Goal: Task Accomplishment & Management: Complete application form

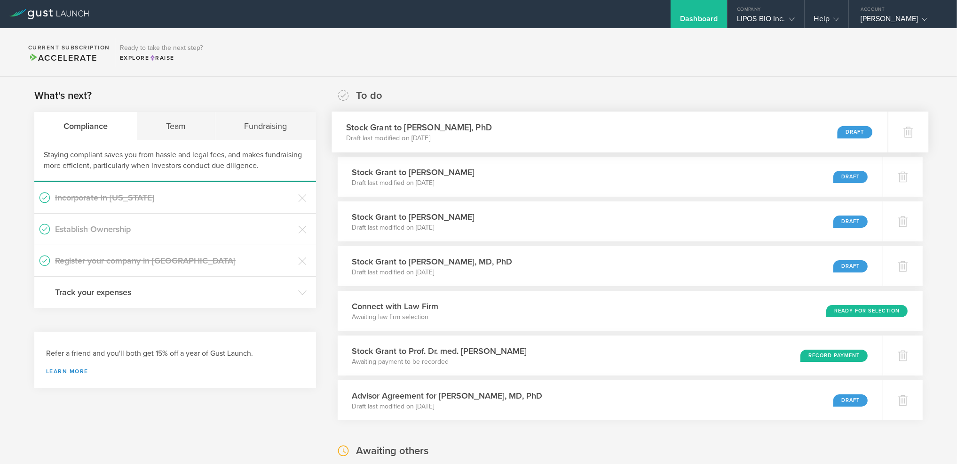
click at [855, 130] on div "Draft" at bounding box center [855, 132] width 35 height 13
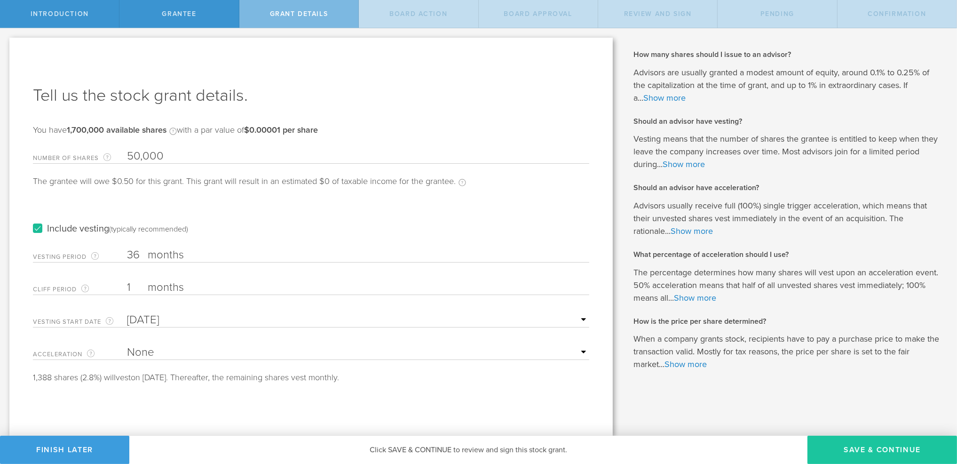
click at [839, 446] on button "Save & Continue" at bounding box center [883, 450] width 150 height 28
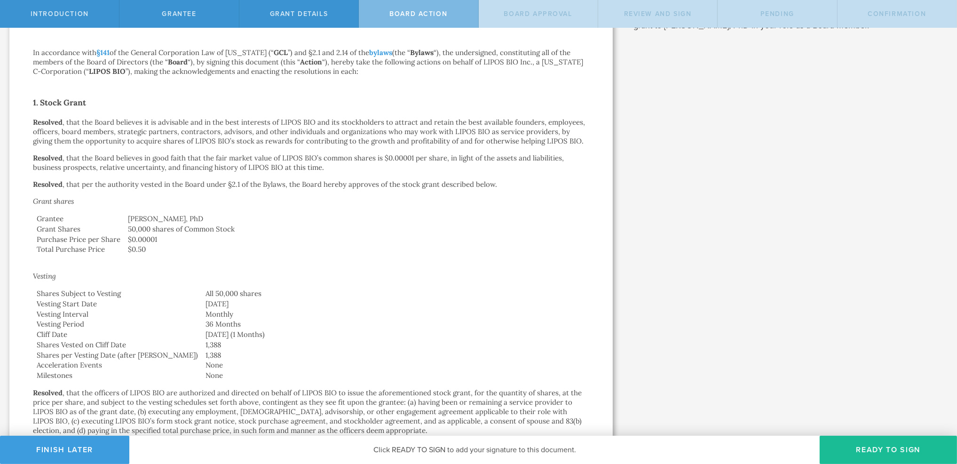
scroll to position [286, 0]
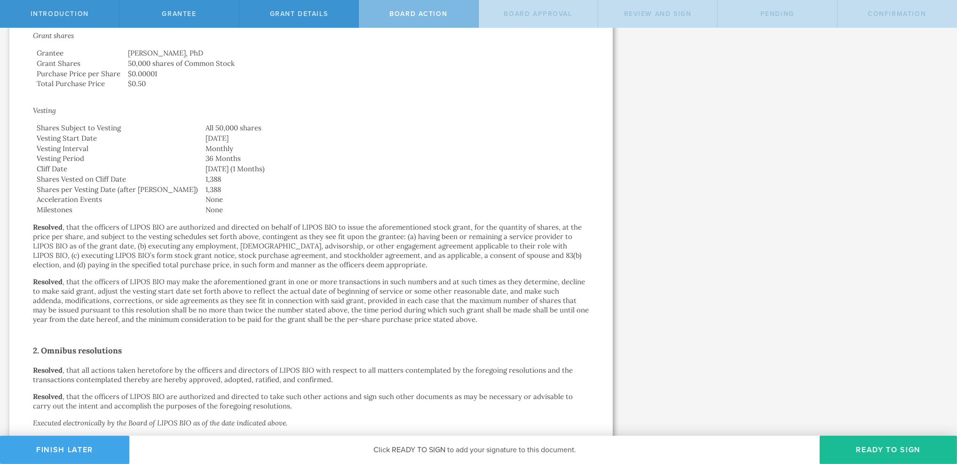
click at [84, 444] on button "Finish Later" at bounding box center [64, 450] width 129 height 28
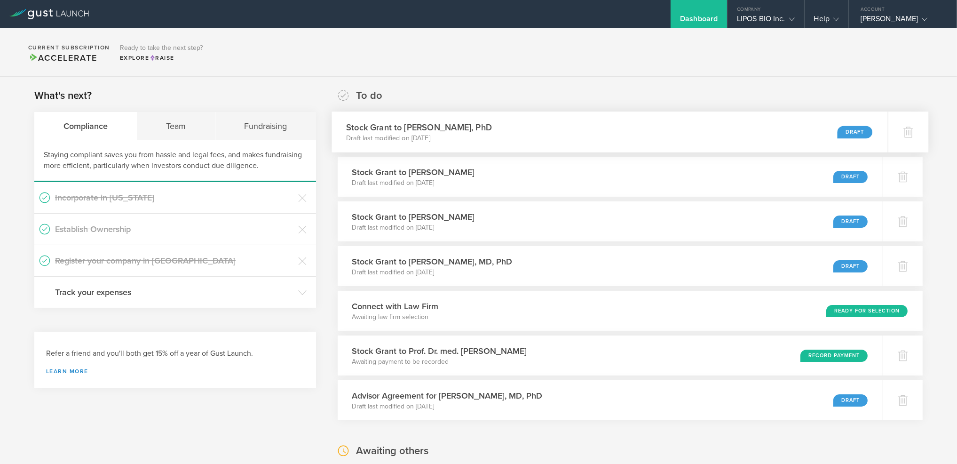
click at [851, 130] on div "Draft" at bounding box center [855, 132] width 35 height 13
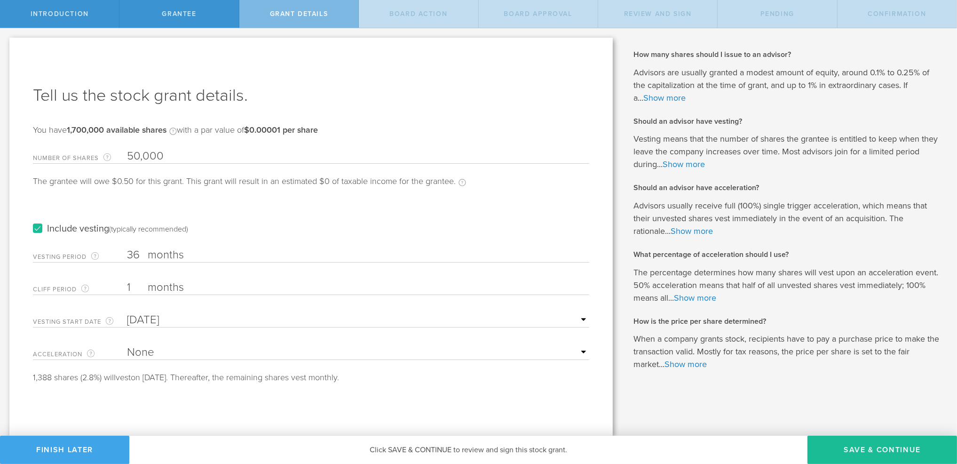
click at [100, 446] on button "Finish Later" at bounding box center [64, 450] width 129 height 28
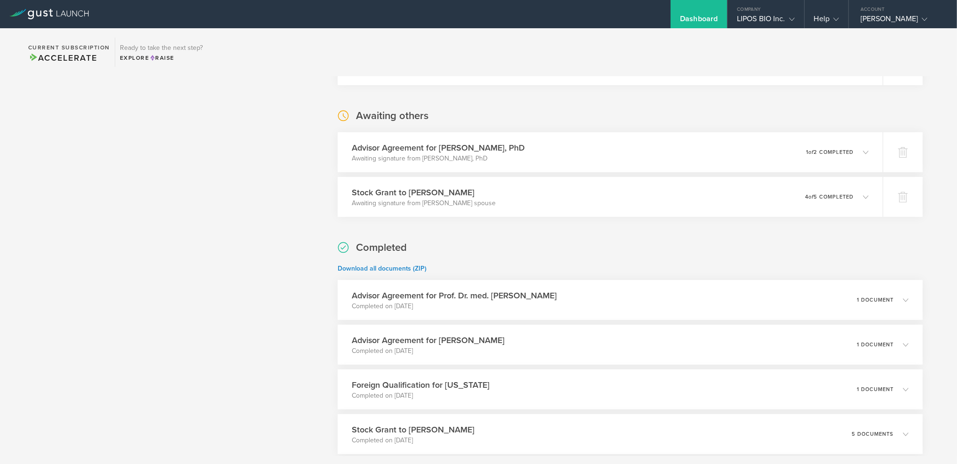
scroll to position [335, 0]
click at [858, 151] on icon at bounding box center [866, 152] width 16 height 8
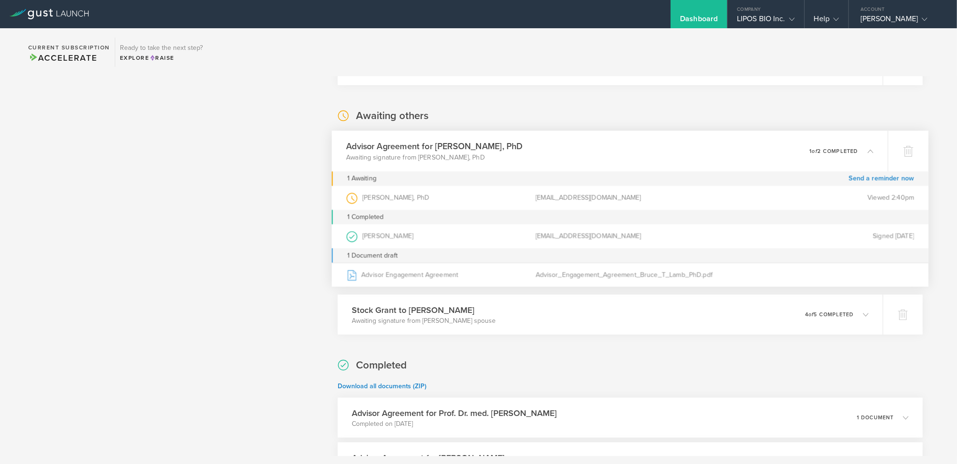
click at [278, 216] on div "What's next? Compliance Team Fundraising Staying compliant saves you from hassl…" at bounding box center [175, 297] width 282 height 1089
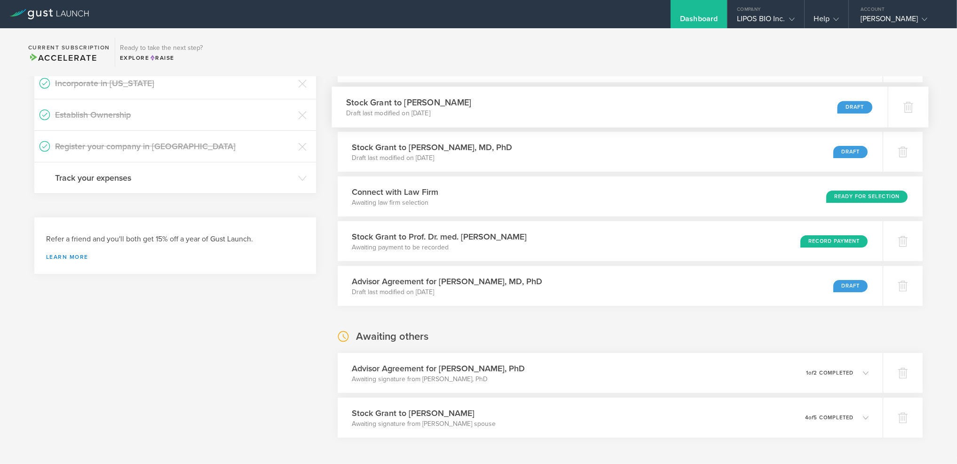
scroll to position [0, 0]
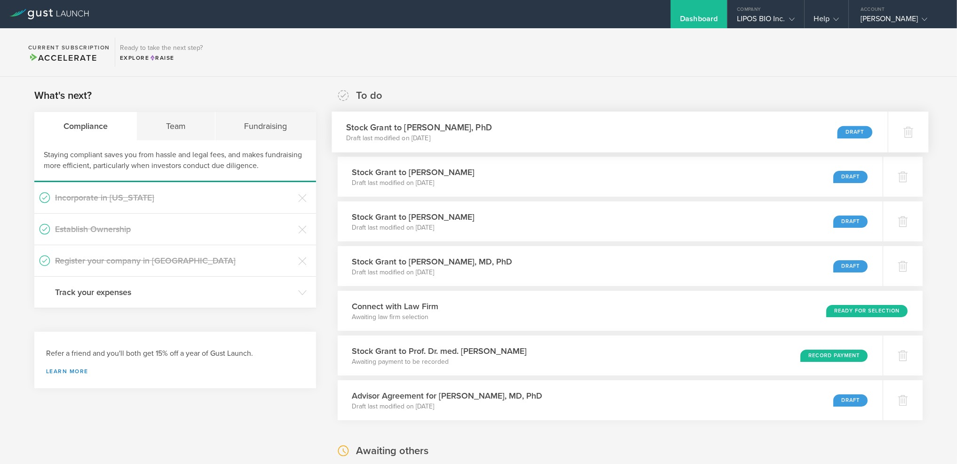
click at [855, 130] on div "Draft" at bounding box center [855, 132] width 35 height 13
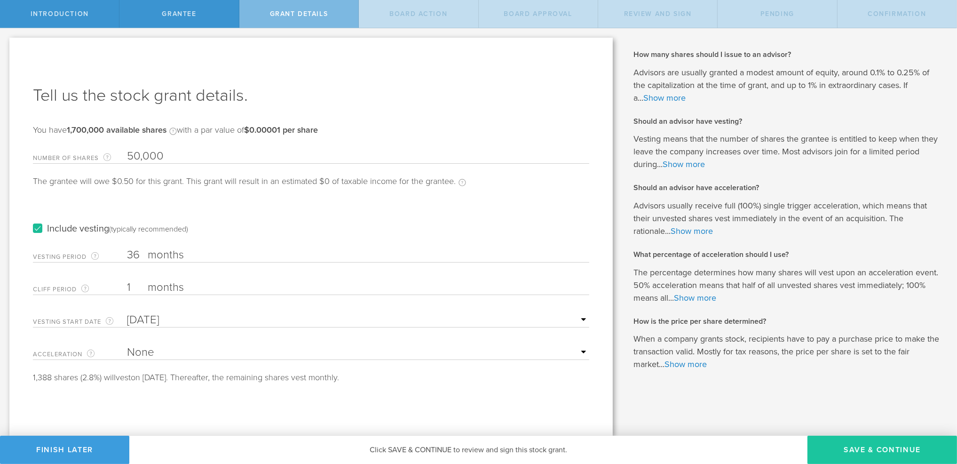
click at [895, 446] on button "Save & Continue" at bounding box center [883, 450] width 150 height 28
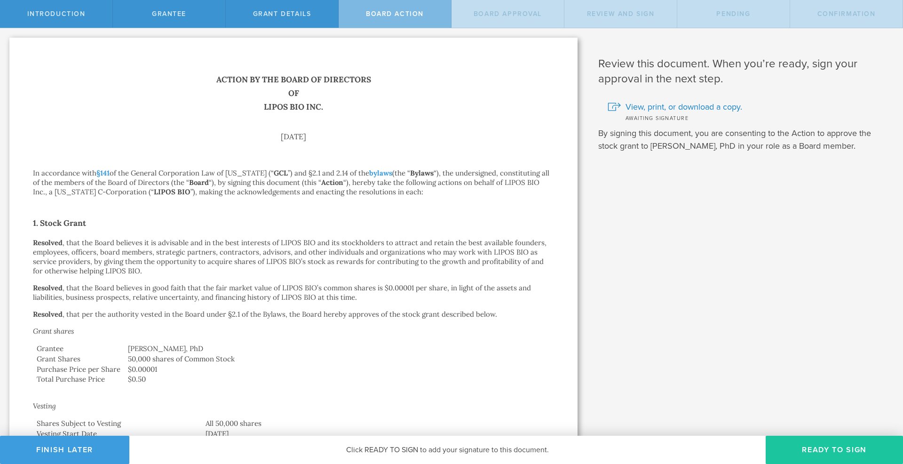
click at [818, 442] on button "Ready to Sign" at bounding box center [834, 450] width 137 height 28
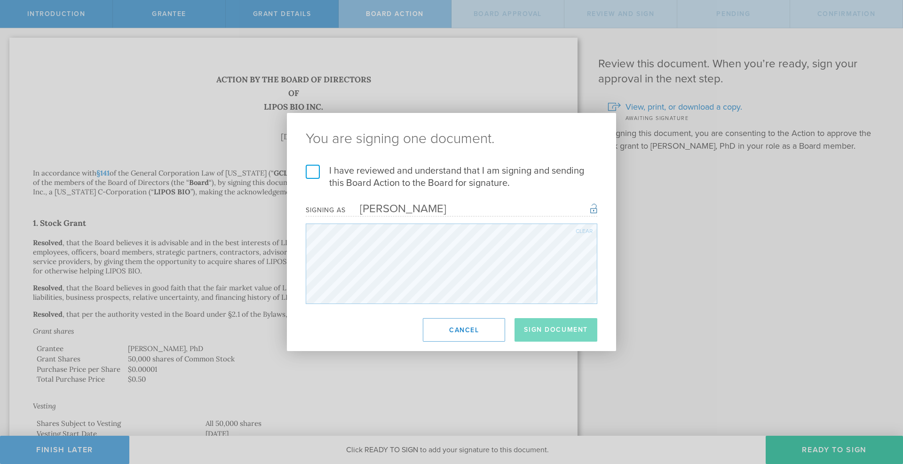
click at [320, 170] on label "I have reviewed and understand that I am signing and sending this Board Action …" at bounding box center [452, 177] width 292 height 24
click at [0, 0] on input "I have reviewed and understand that I am signing and sending this Board Action …" at bounding box center [0, 0] width 0 height 0
click at [561, 333] on button "Sign Document" at bounding box center [556, 330] width 83 height 24
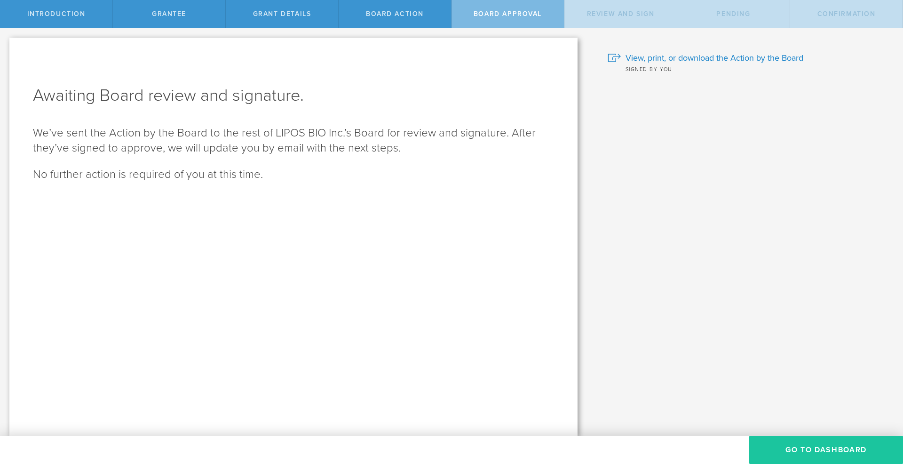
click at [809, 454] on button "Go To Dashboard" at bounding box center [826, 450] width 154 height 28
